Goal: Task Accomplishment & Management: Use online tool/utility

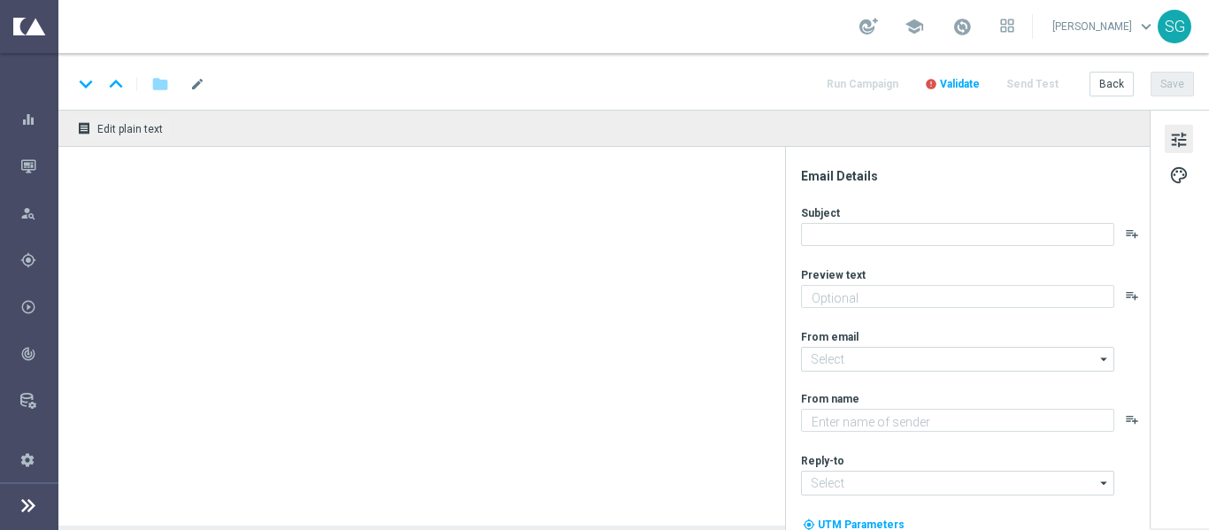
type textarea "[DEMOGRAPHIC_DATA] agora mesmo, [%FIRST_NAME%]!"
type textarea "[DOMAIN_NAME]"
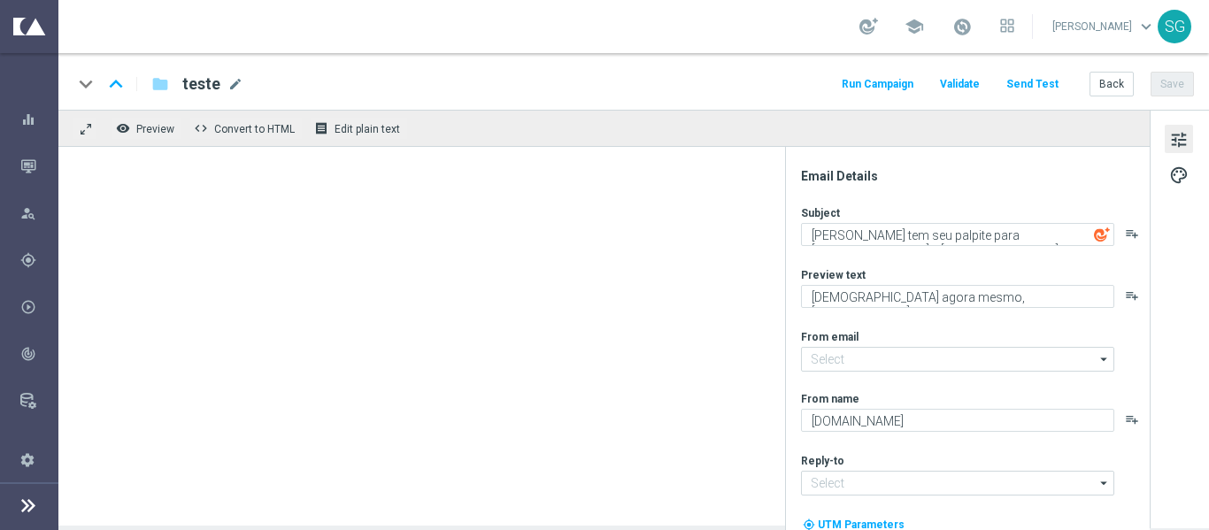
type input "[EMAIL_ADDRESS][DOMAIN_NAME]"
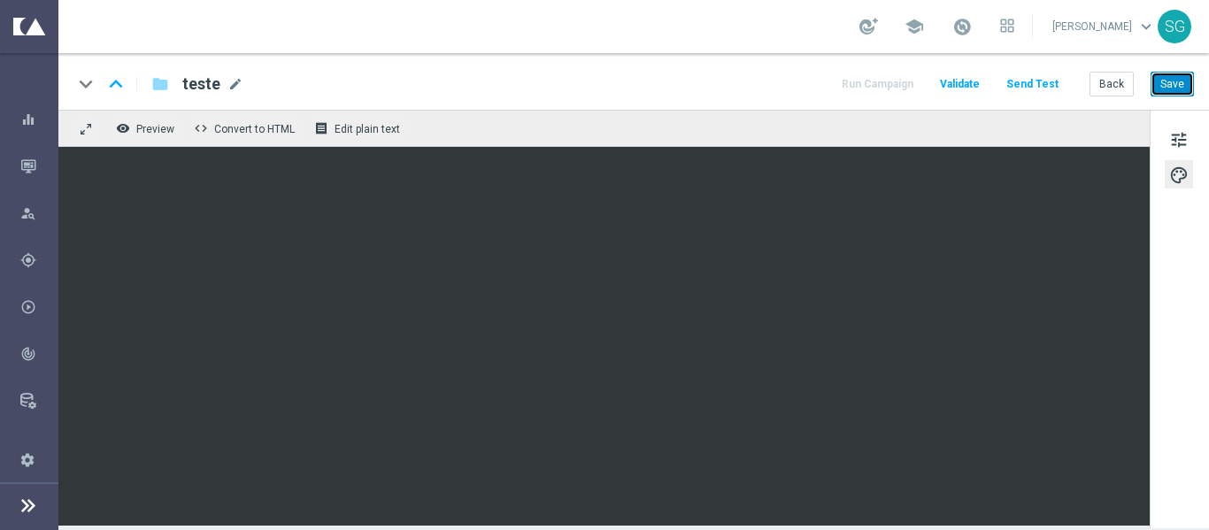
click at [1178, 81] on button "Save" at bounding box center [1171, 84] width 43 height 25
click at [1185, 80] on button "Save" at bounding box center [1171, 84] width 43 height 25
